Goal: Information Seeking & Learning: Find specific fact

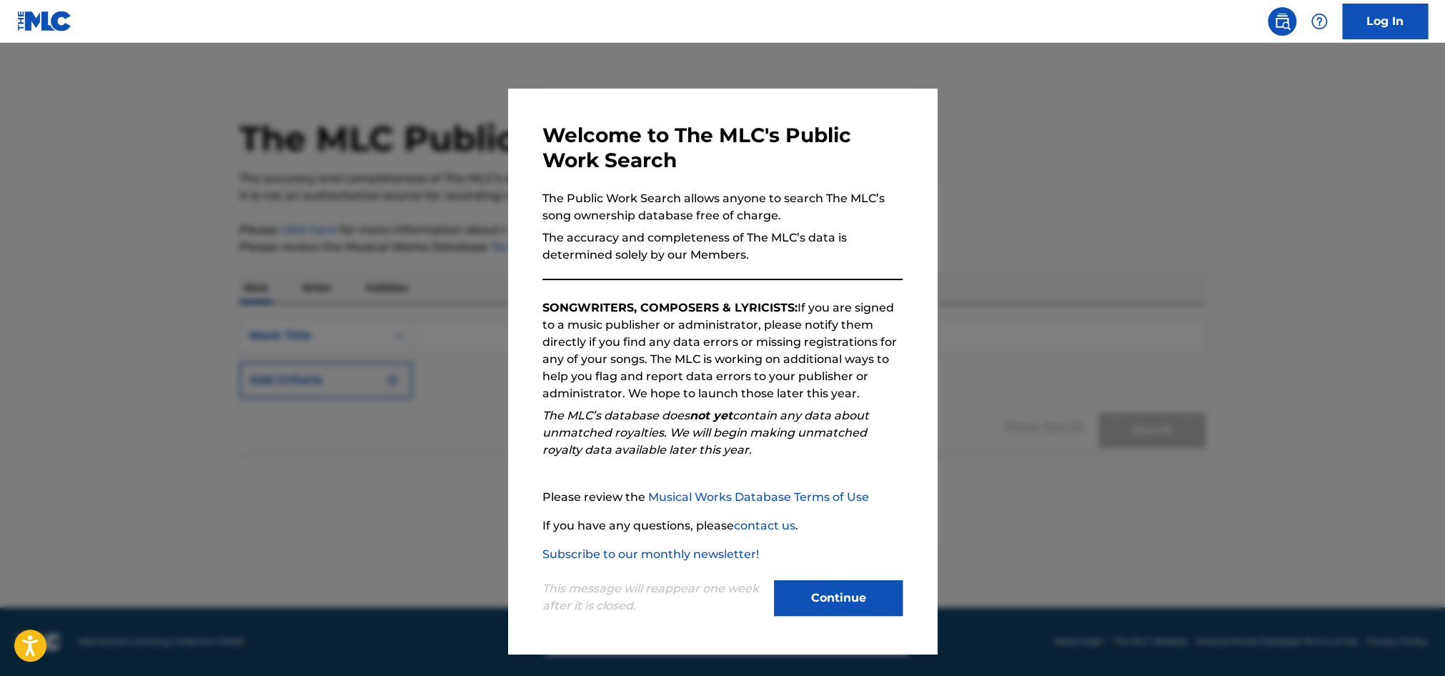
click at [825, 590] on button "Continue" at bounding box center [838, 598] width 129 height 36
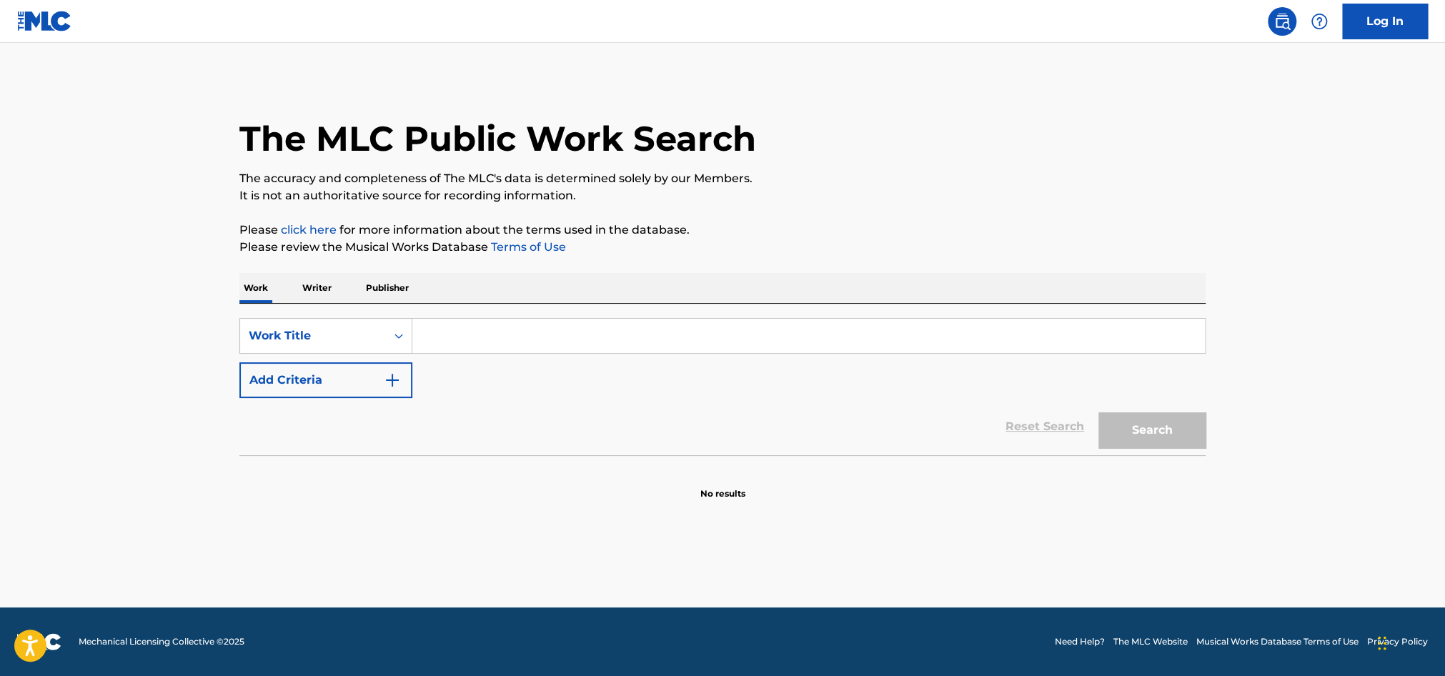
click at [385, 294] on p "Publisher" at bounding box center [387, 288] width 51 height 30
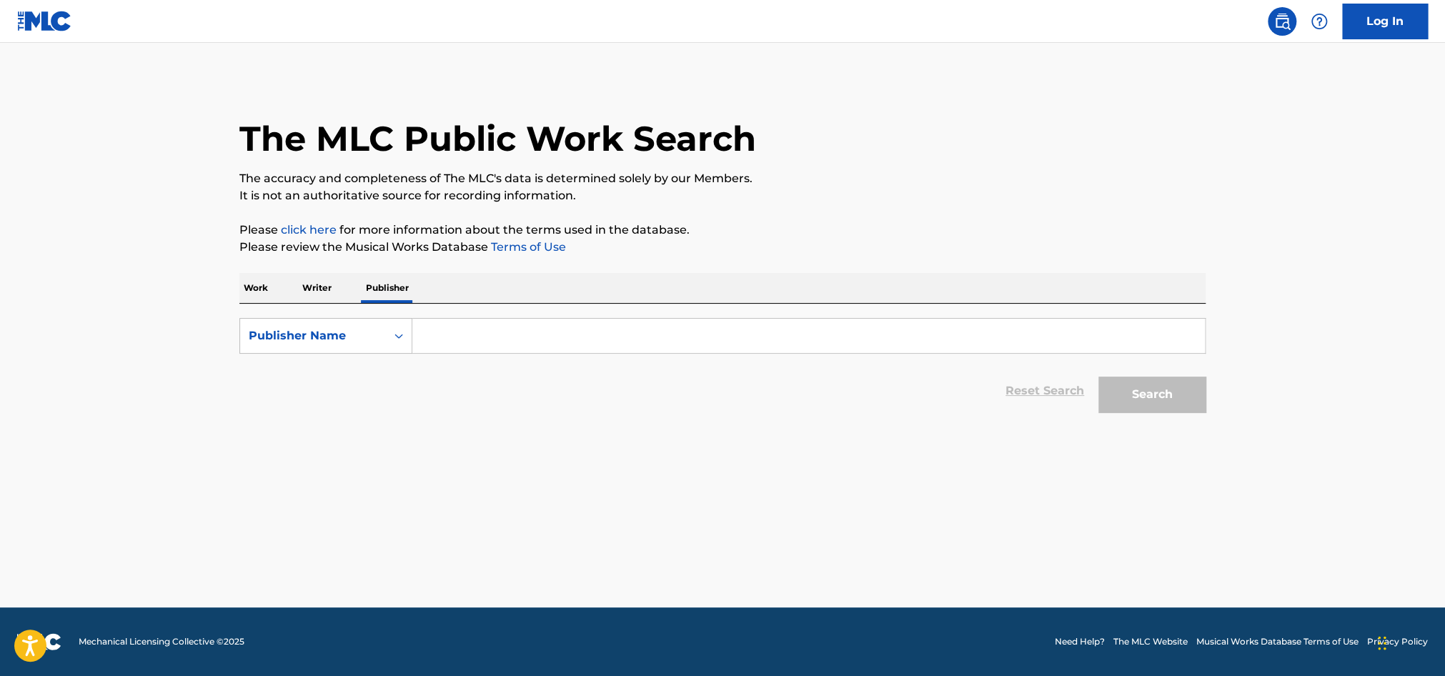
click at [447, 330] on input "Search Form" at bounding box center [808, 336] width 793 height 34
type input "phonkhell publishing"
click at [1163, 409] on button "Search" at bounding box center [1152, 395] width 107 height 36
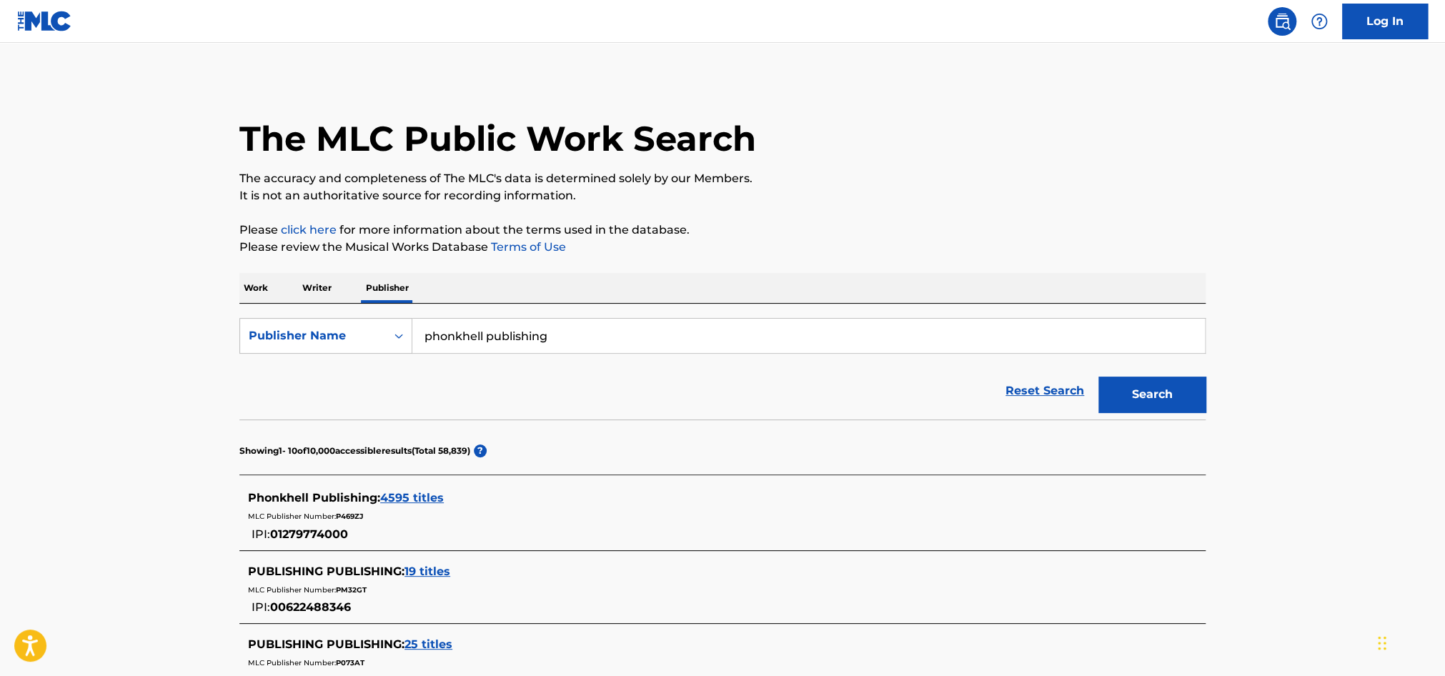
scroll to position [286, 0]
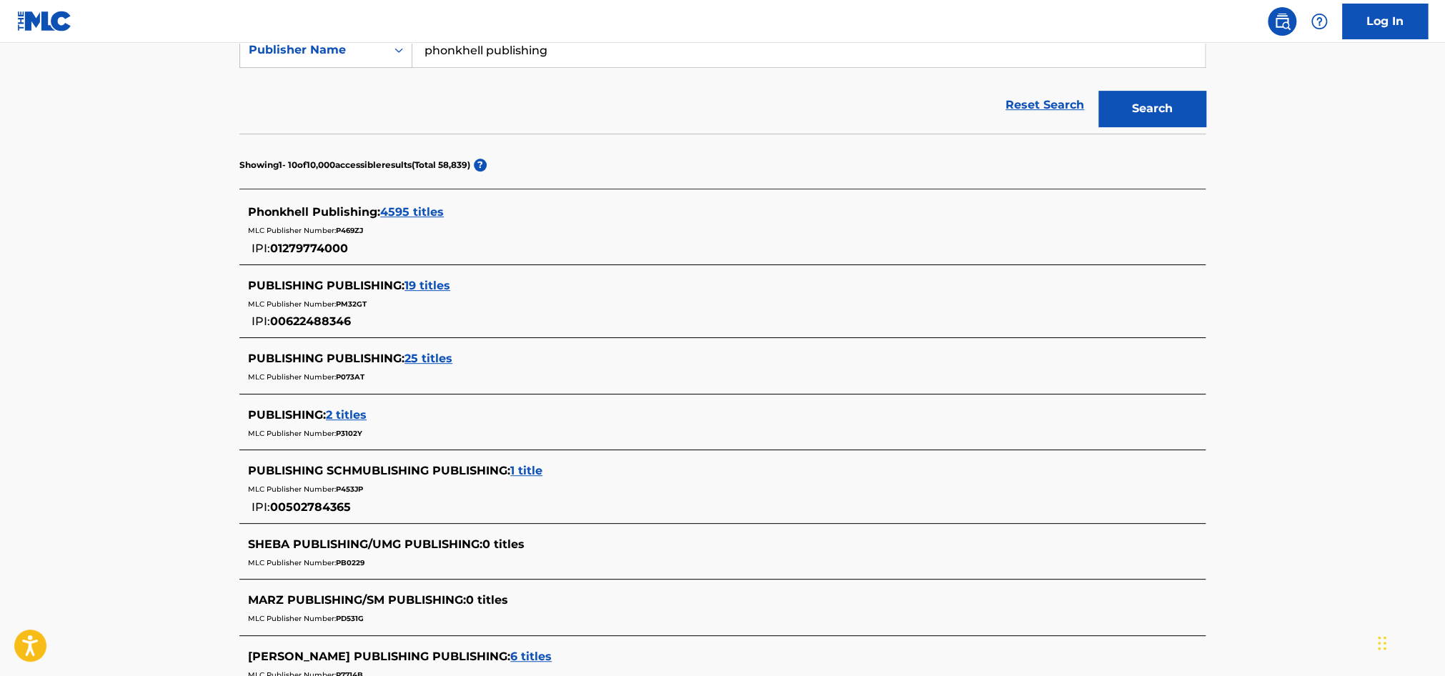
click at [426, 215] on span "4595 titles" at bounding box center [412, 212] width 64 height 14
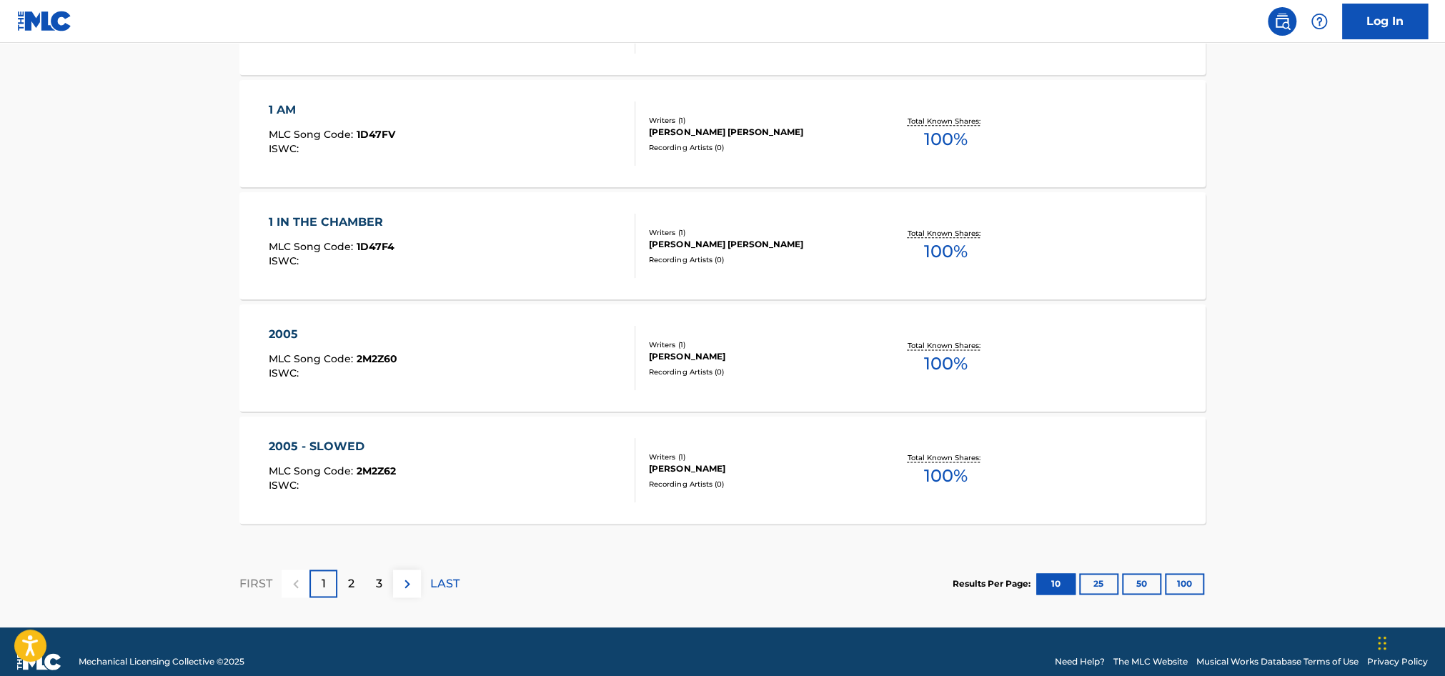
scroll to position [1131, 0]
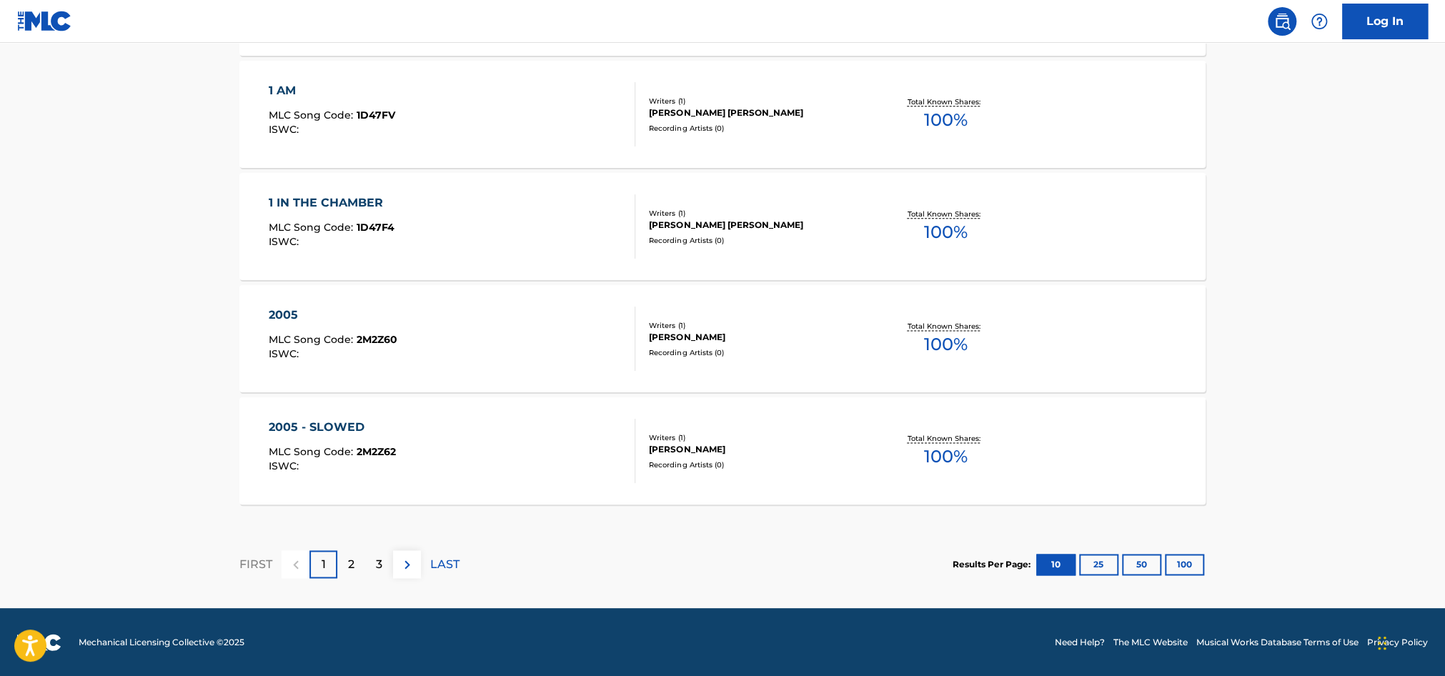
click at [1194, 558] on button "100" at bounding box center [1184, 564] width 39 height 21
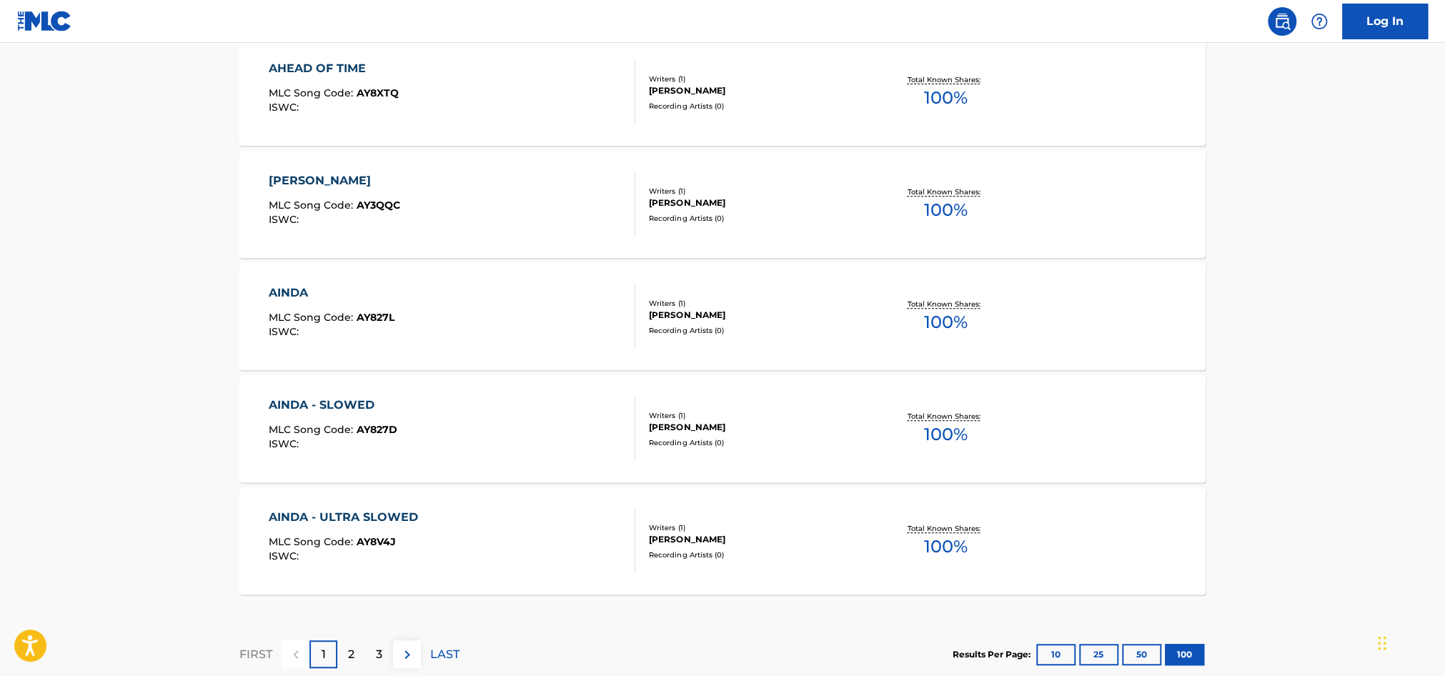
scroll to position [11231, 0]
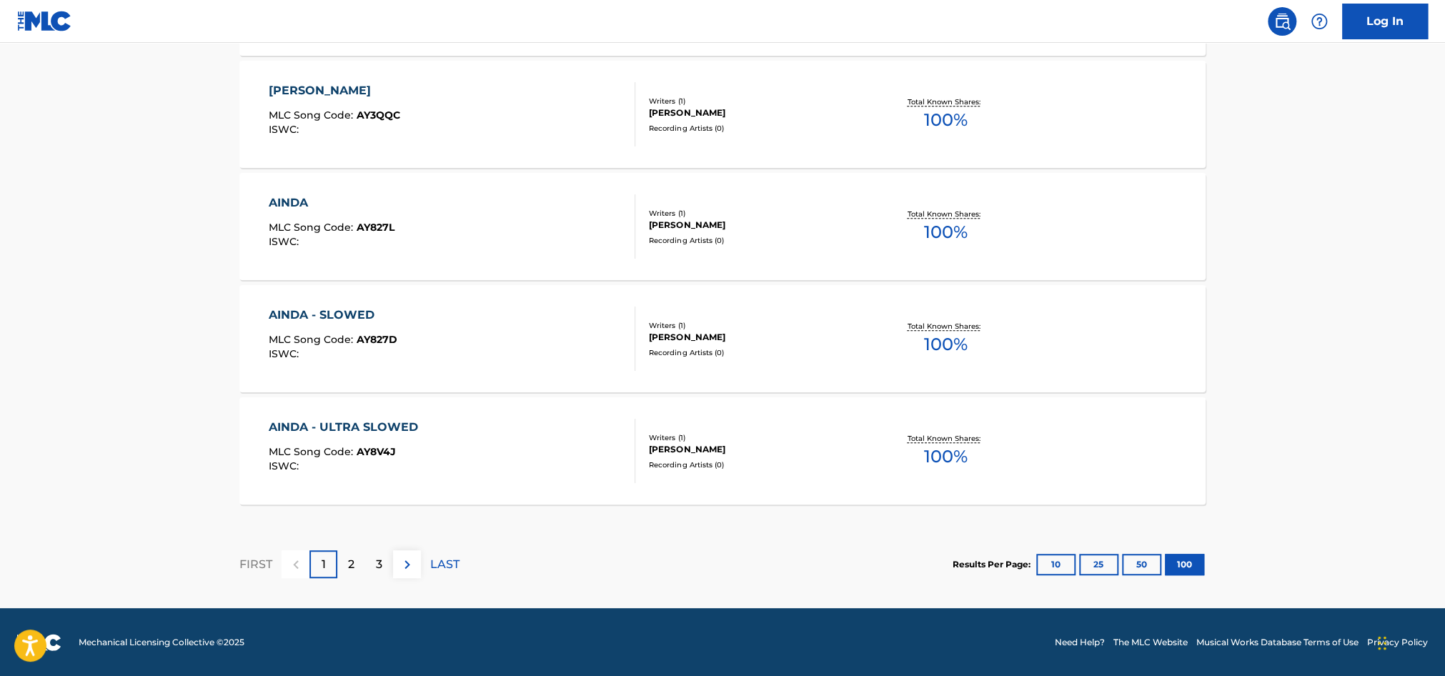
click at [361, 562] on div "2" at bounding box center [351, 564] width 28 height 28
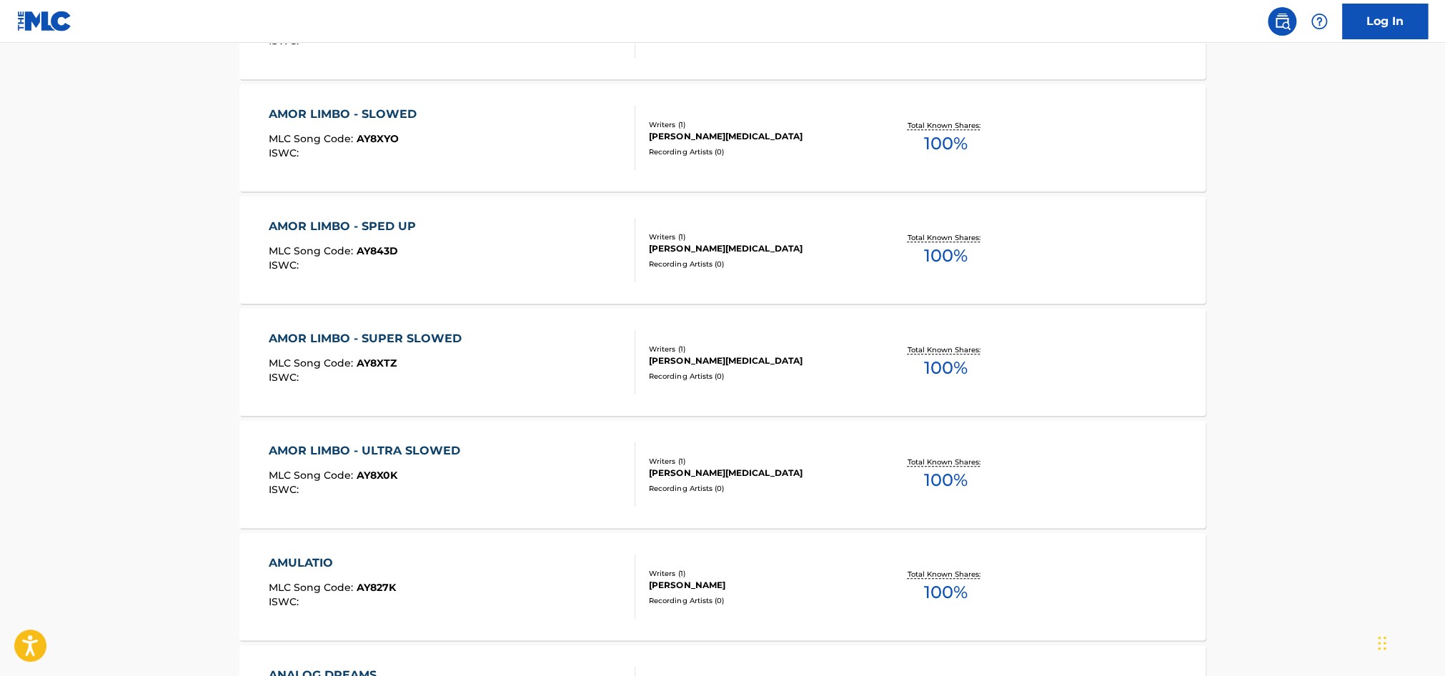
scroll to position [4075, 0]
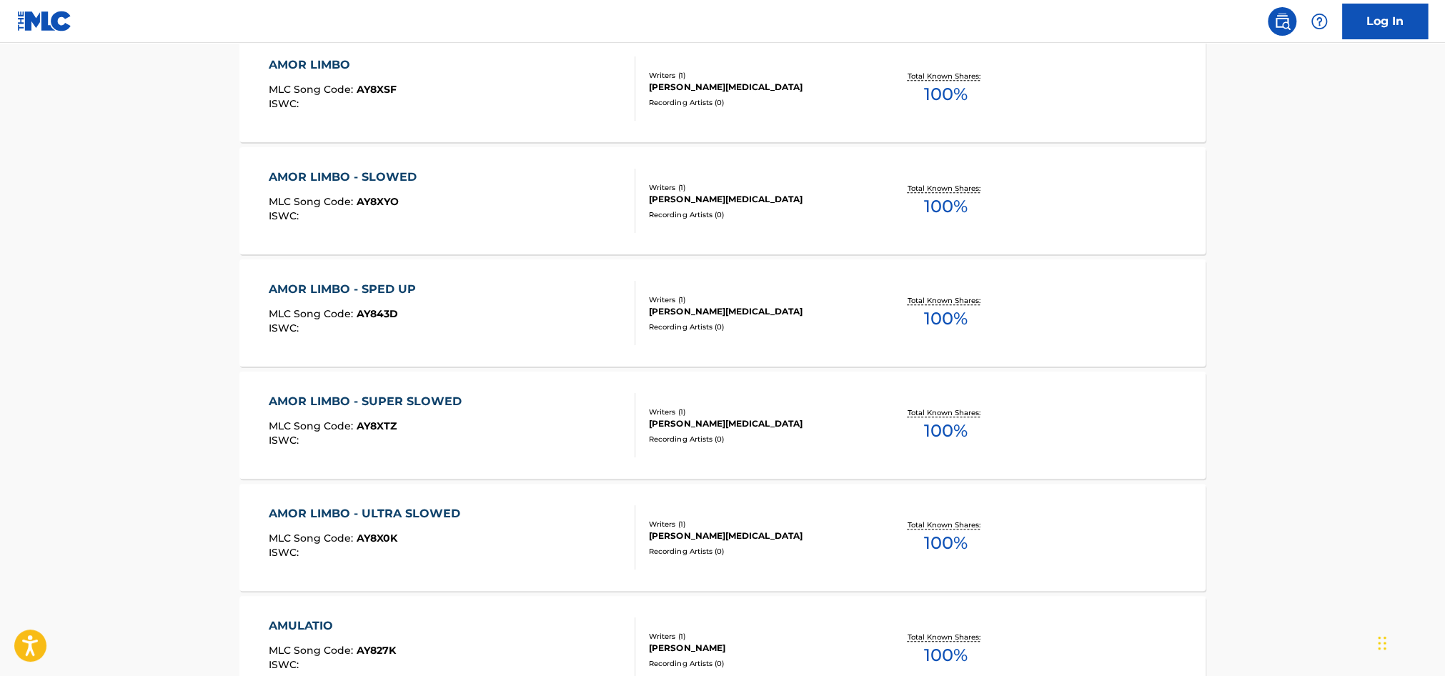
click at [467, 295] on div "AMOR LIMBO - SPED UP MLC Song Code : AY843D ISWC :" at bounding box center [452, 313] width 367 height 64
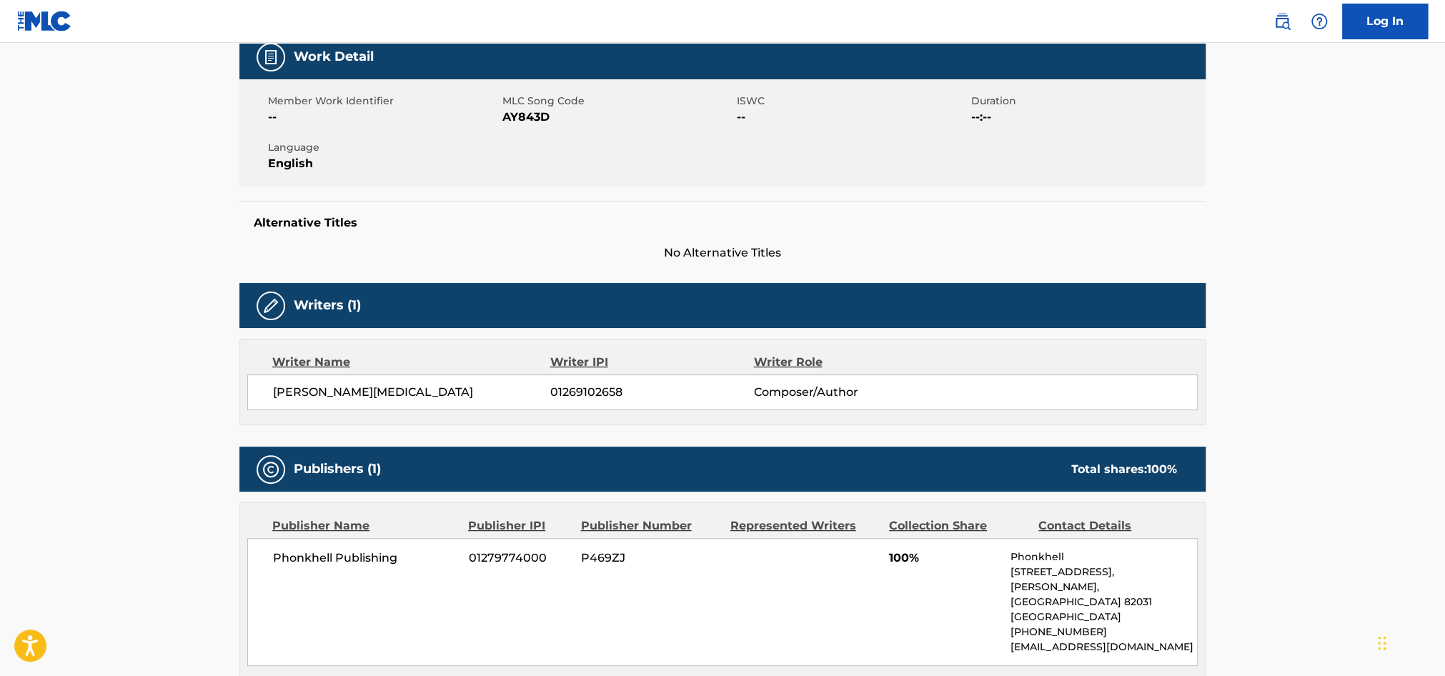
scroll to position [71, 0]
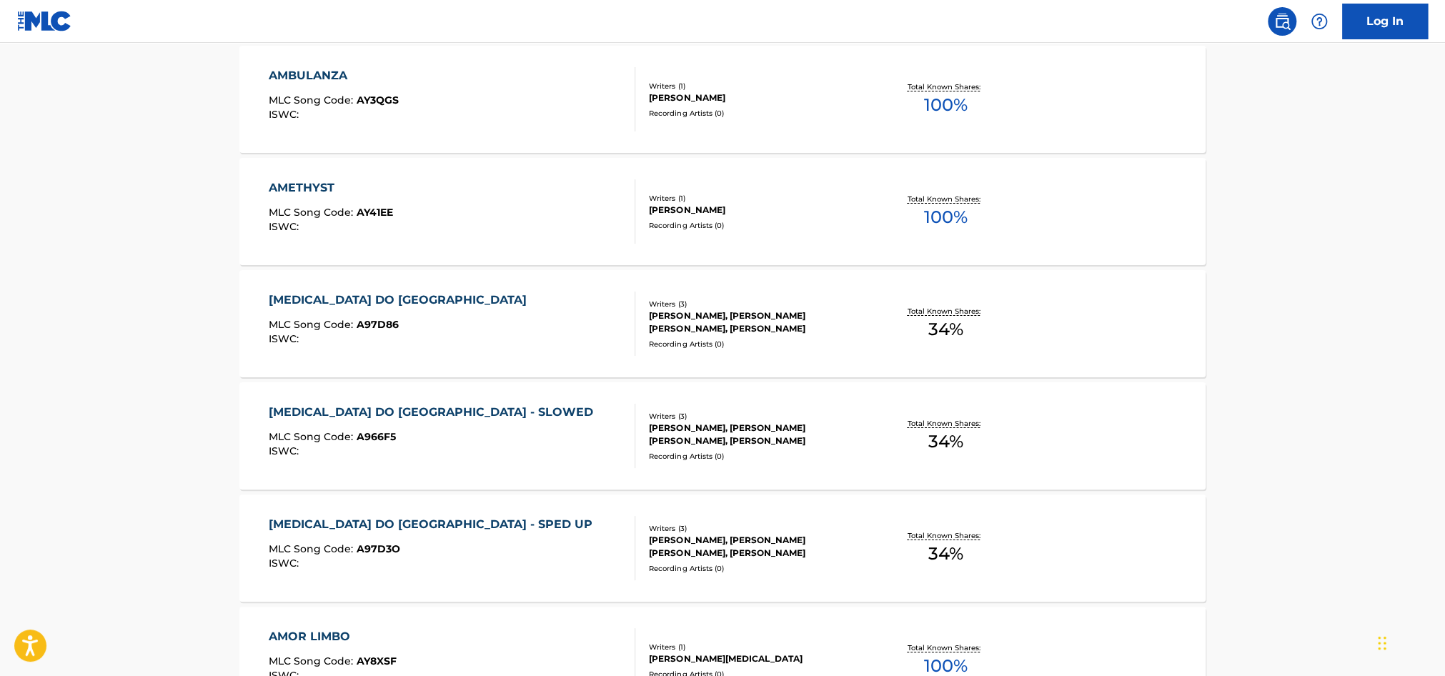
scroll to position [4003, 0]
